Goal: Task Accomplishment & Management: Manage account settings

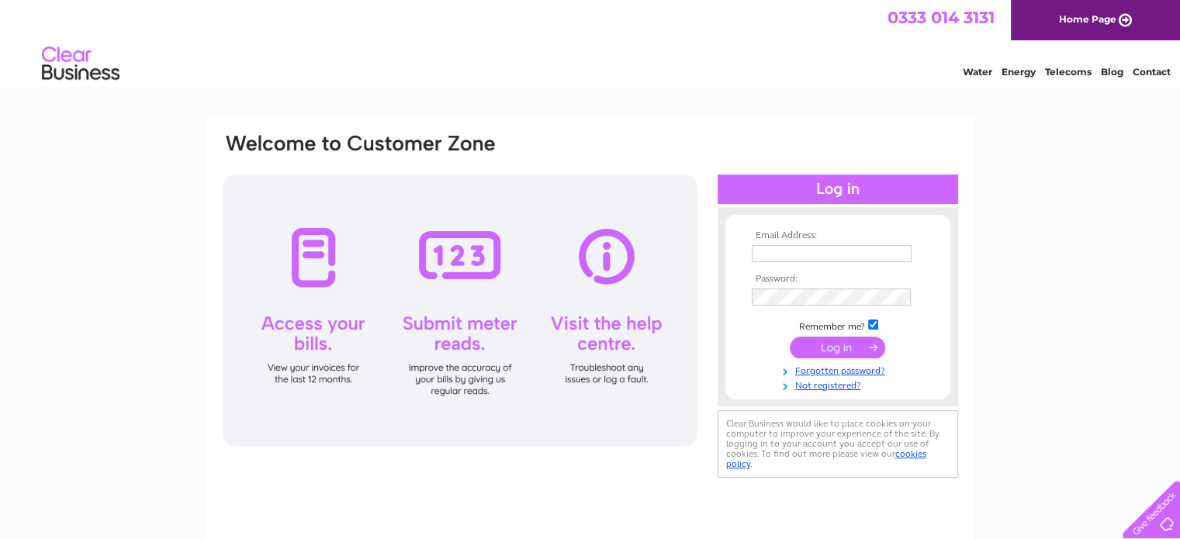
type input "[EMAIL_ADDRESS][DOMAIN_NAME]"
click at [830, 345] on input "submit" at bounding box center [837, 348] width 95 height 22
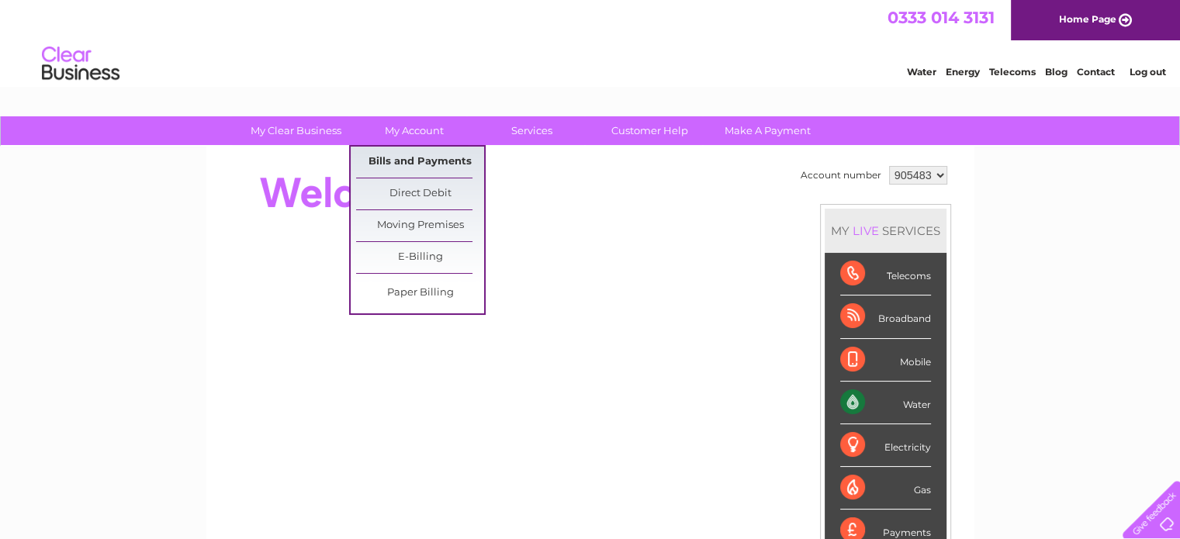
click at [422, 161] on link "Bills and Payments" at bounding box center [420, 162] width 128 height 31
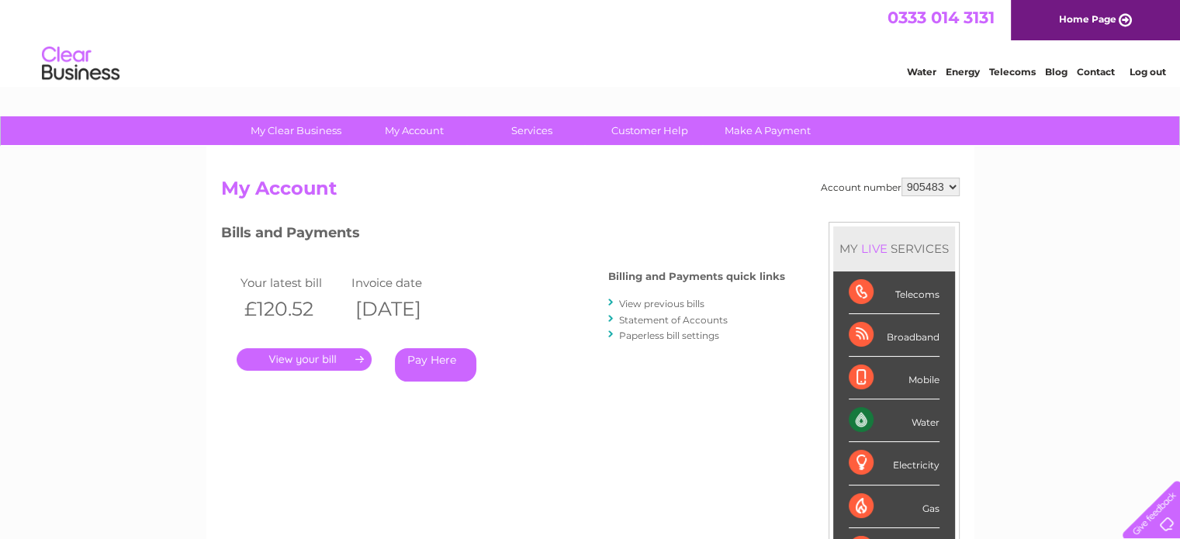
click at [334, 362] on link "." at bounding box center [304, 359] width 135 height 23
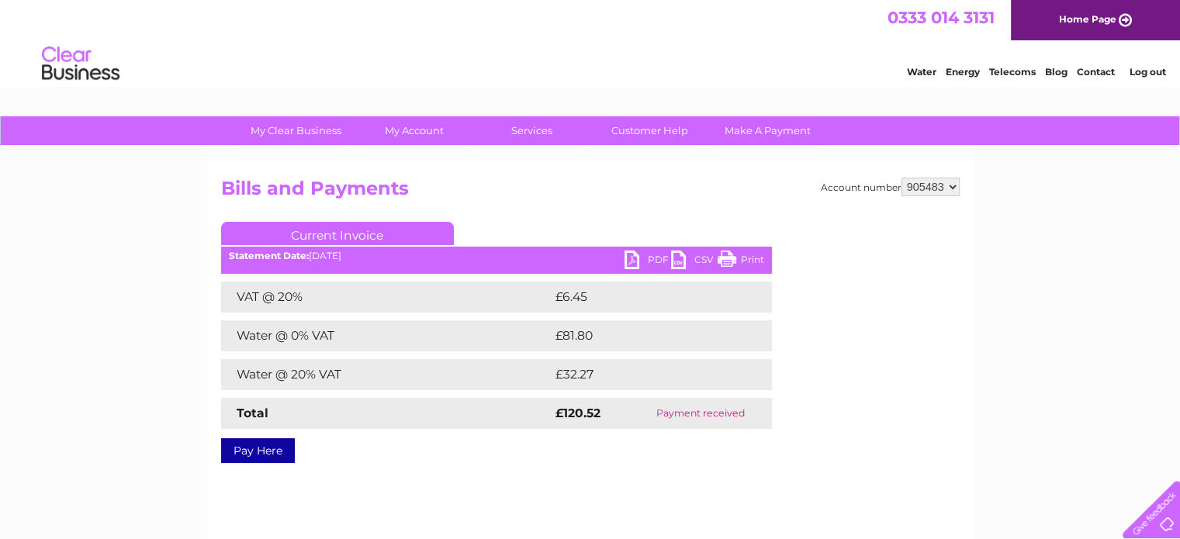
click at [626, 258] on link "PDF" at bounding box center [648, 262] width 47 height 23
